Goal: Task Accomplishment & Management: Manage account settings

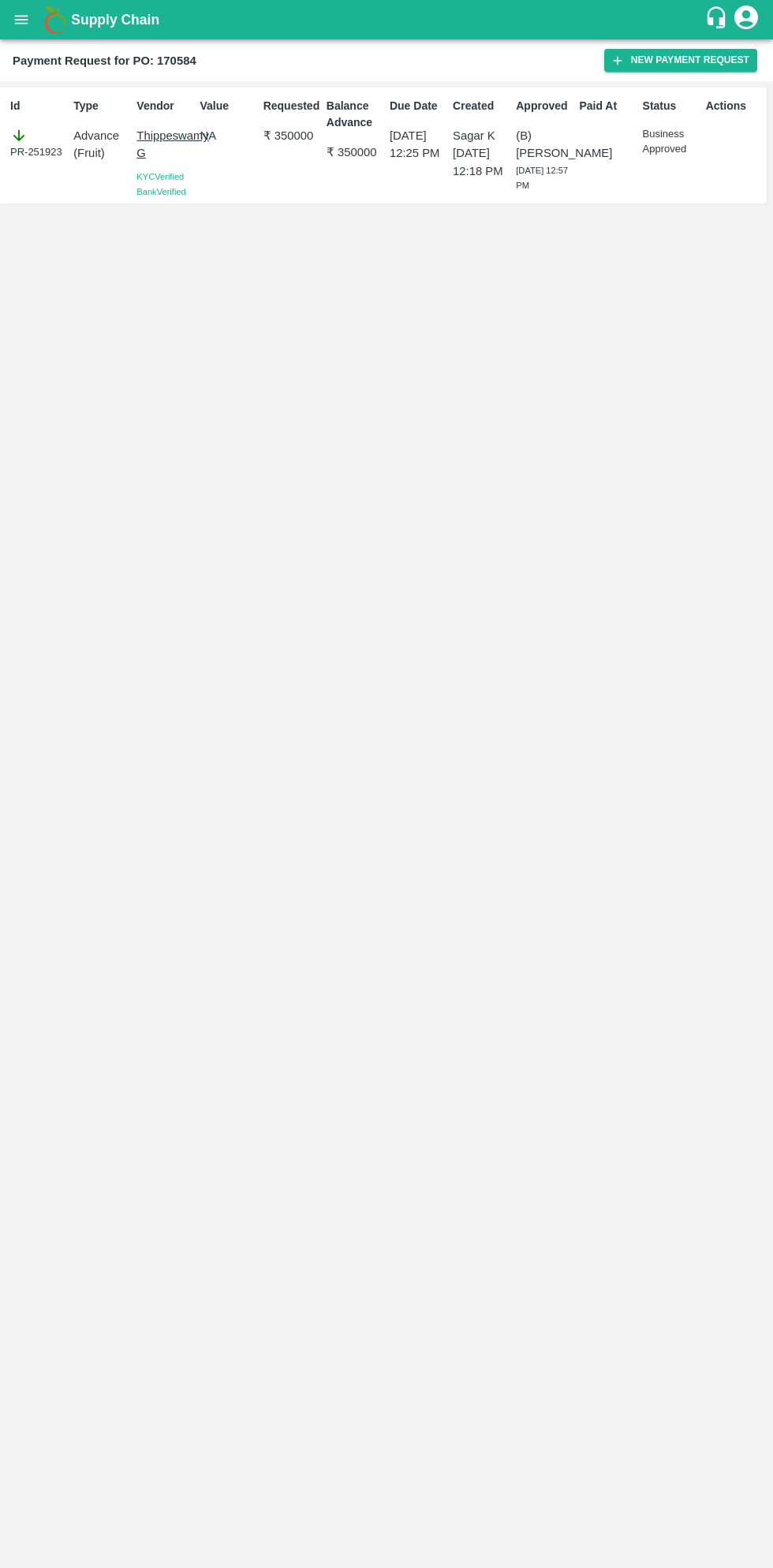
click at [50, 20] on img at bounding box center [56, 20] width 32 height 32
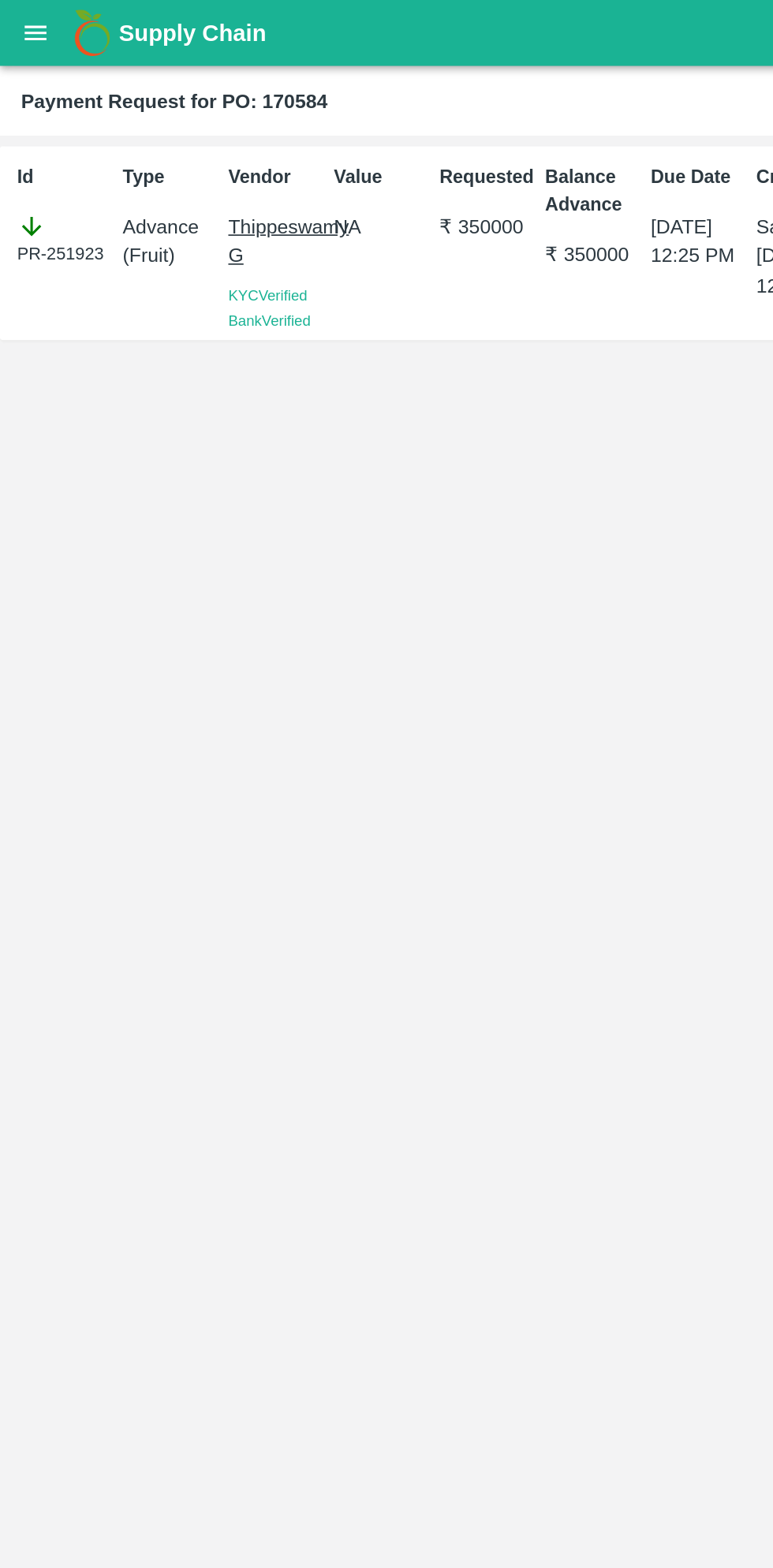
click at [32, 24] on button "open drawer" at bounding box center [21, 20] width 37 height 37
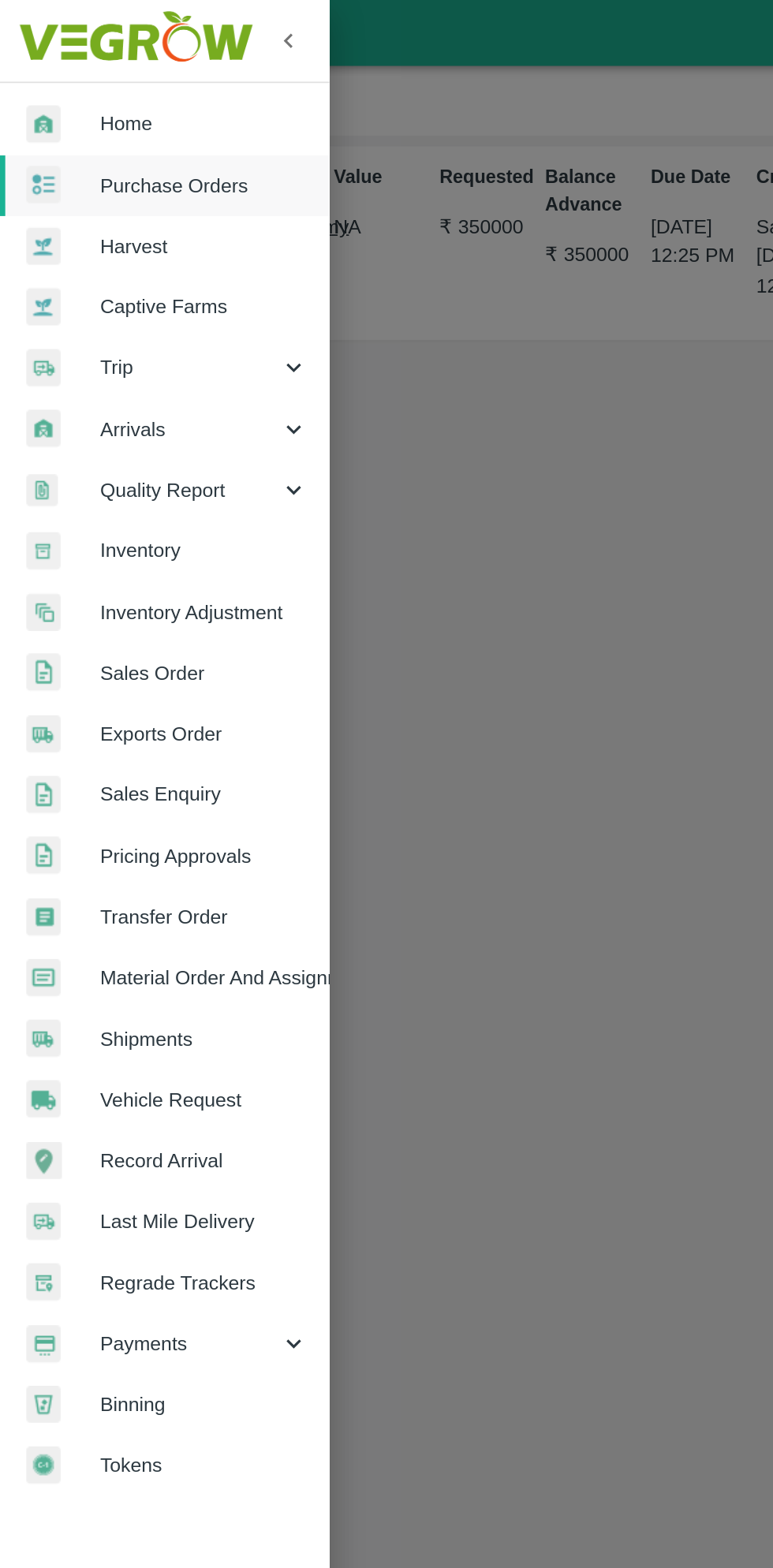
click at [107, 810] on span "Payments" at bounding box center [114, 805] width 107 height 17
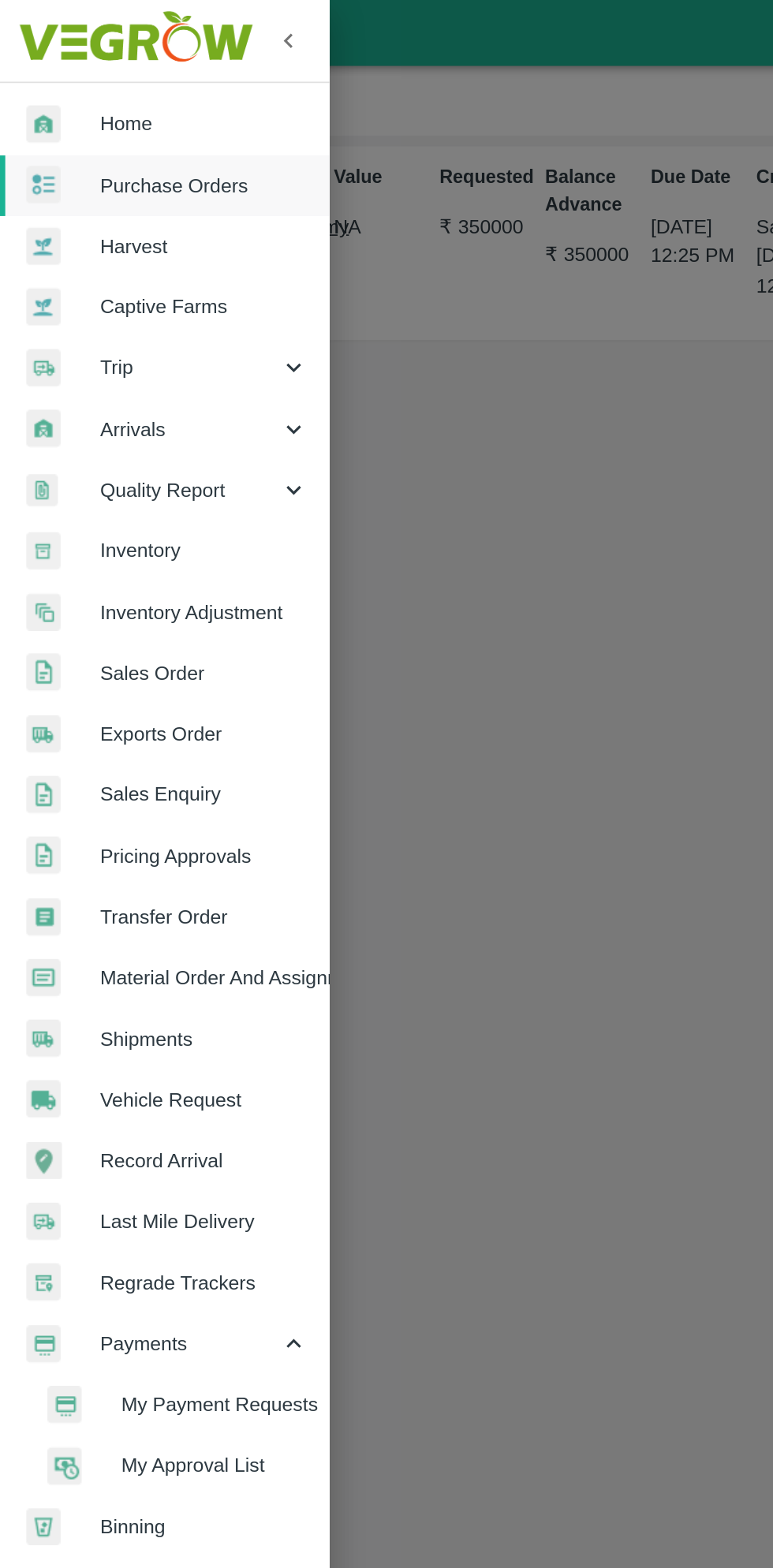
click at [157, 846] on span "My Payment Requests" at bounding box center [128, 840] width 112 height 17
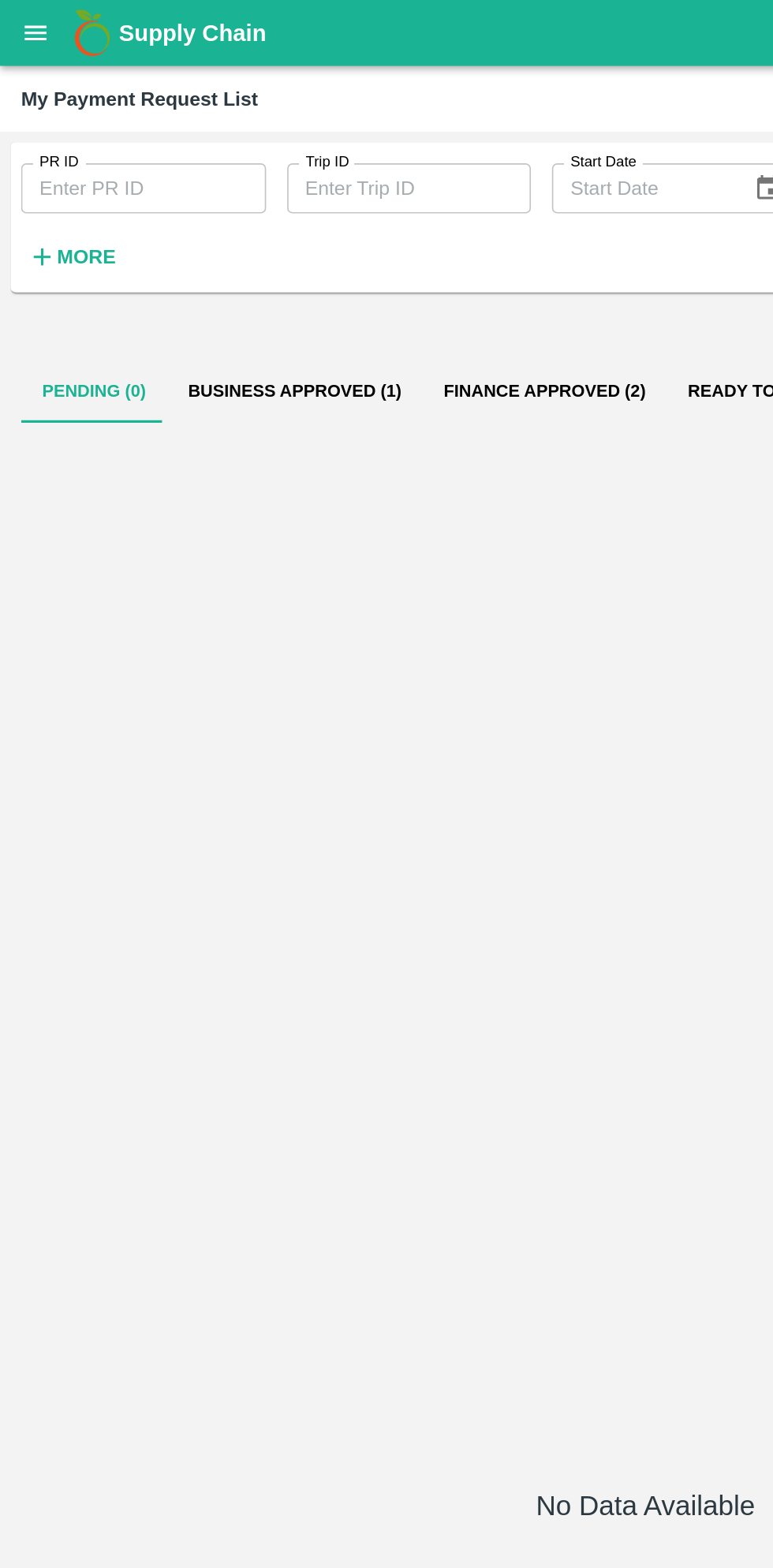
click at [193, 241] on button "Business Approved (1)" at bounding box center [176, 234] width 153 height 38
